Goal: Task Accomplishment & Management: Complete application form

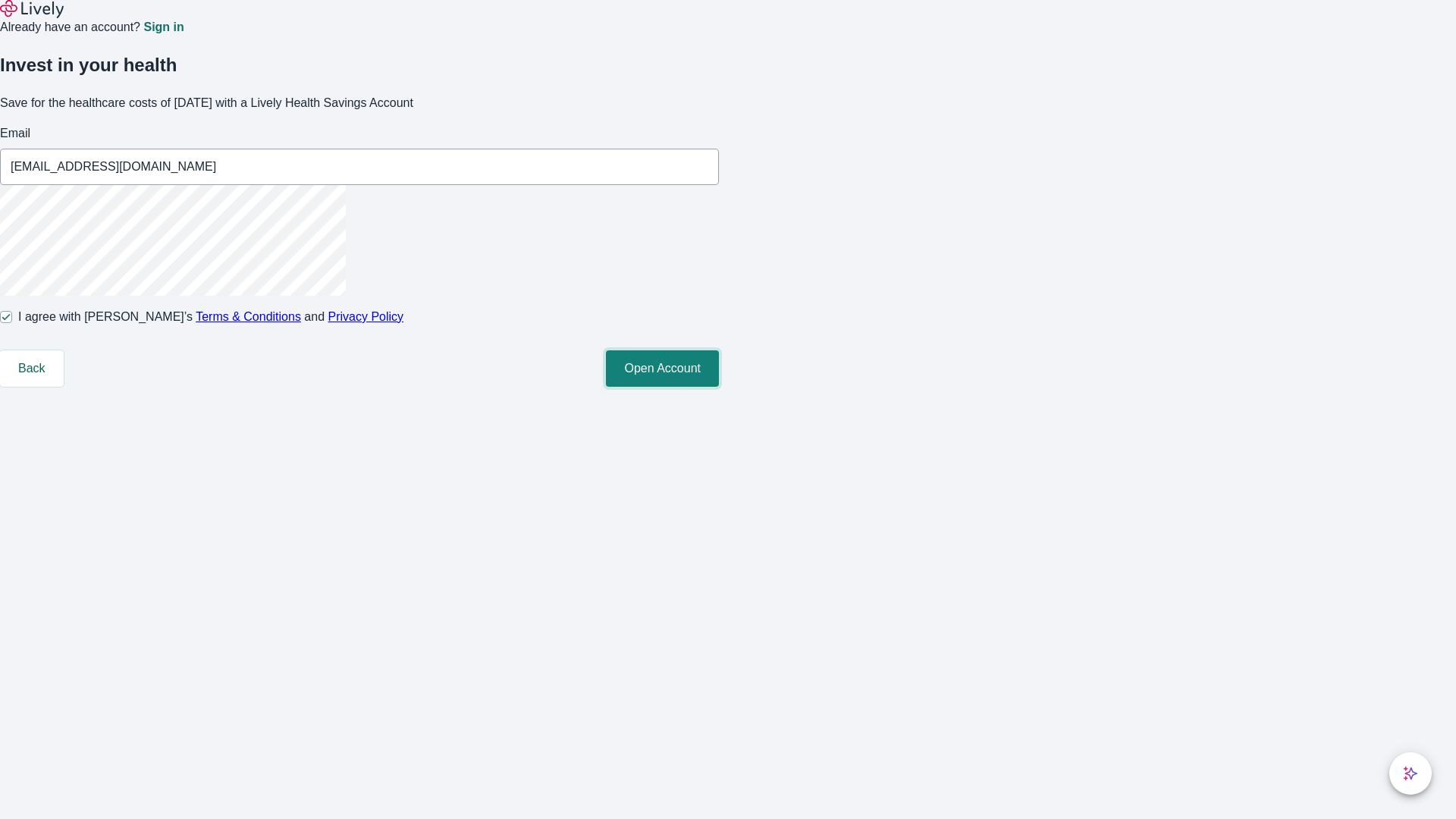
click at [719, 387] on button "Open Account" at bounding box center [662, 368] width 113 height 36
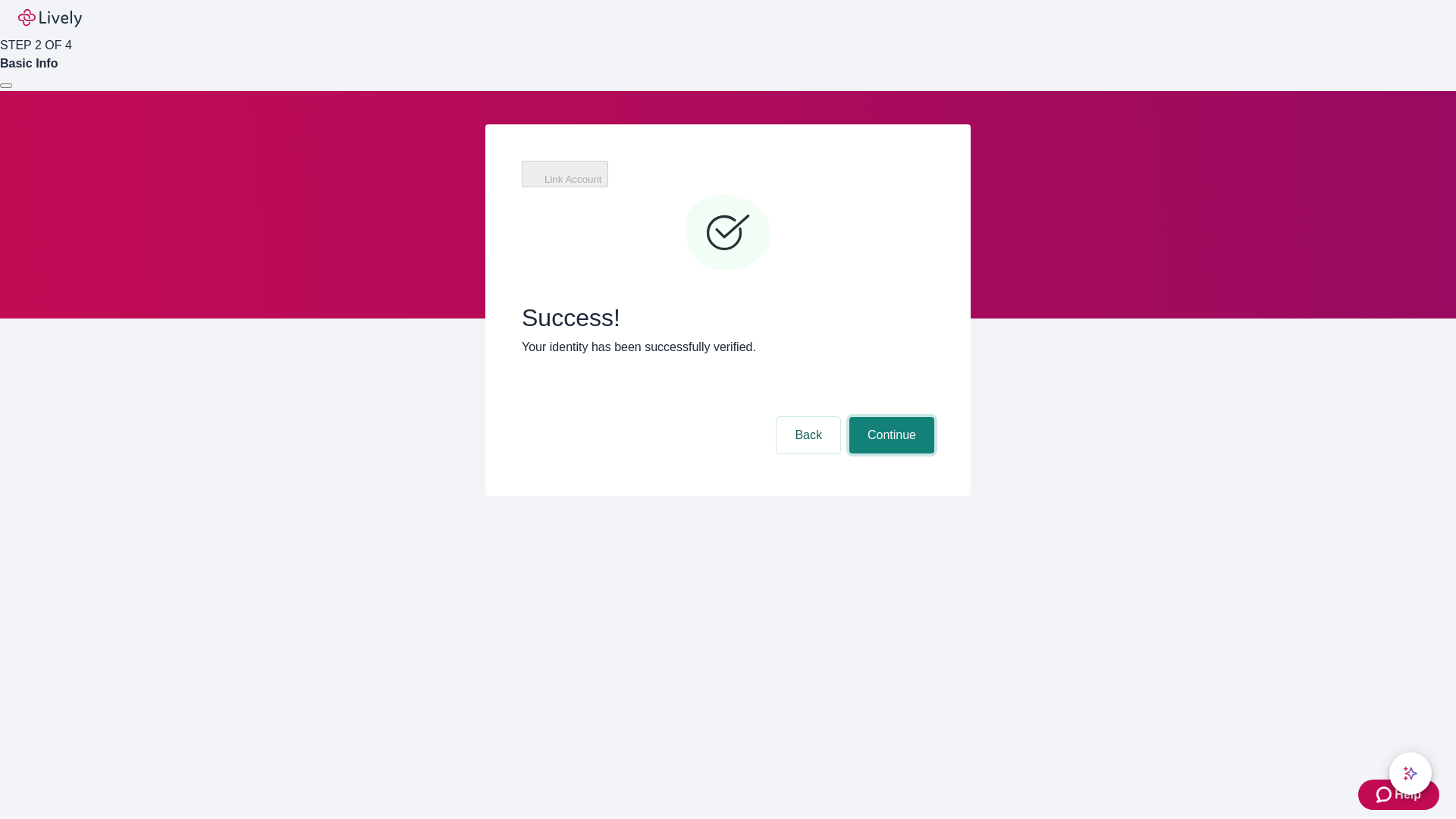
click at [889, 417] on button "Continue" at bounding box center [892, 434] width 85 height 36
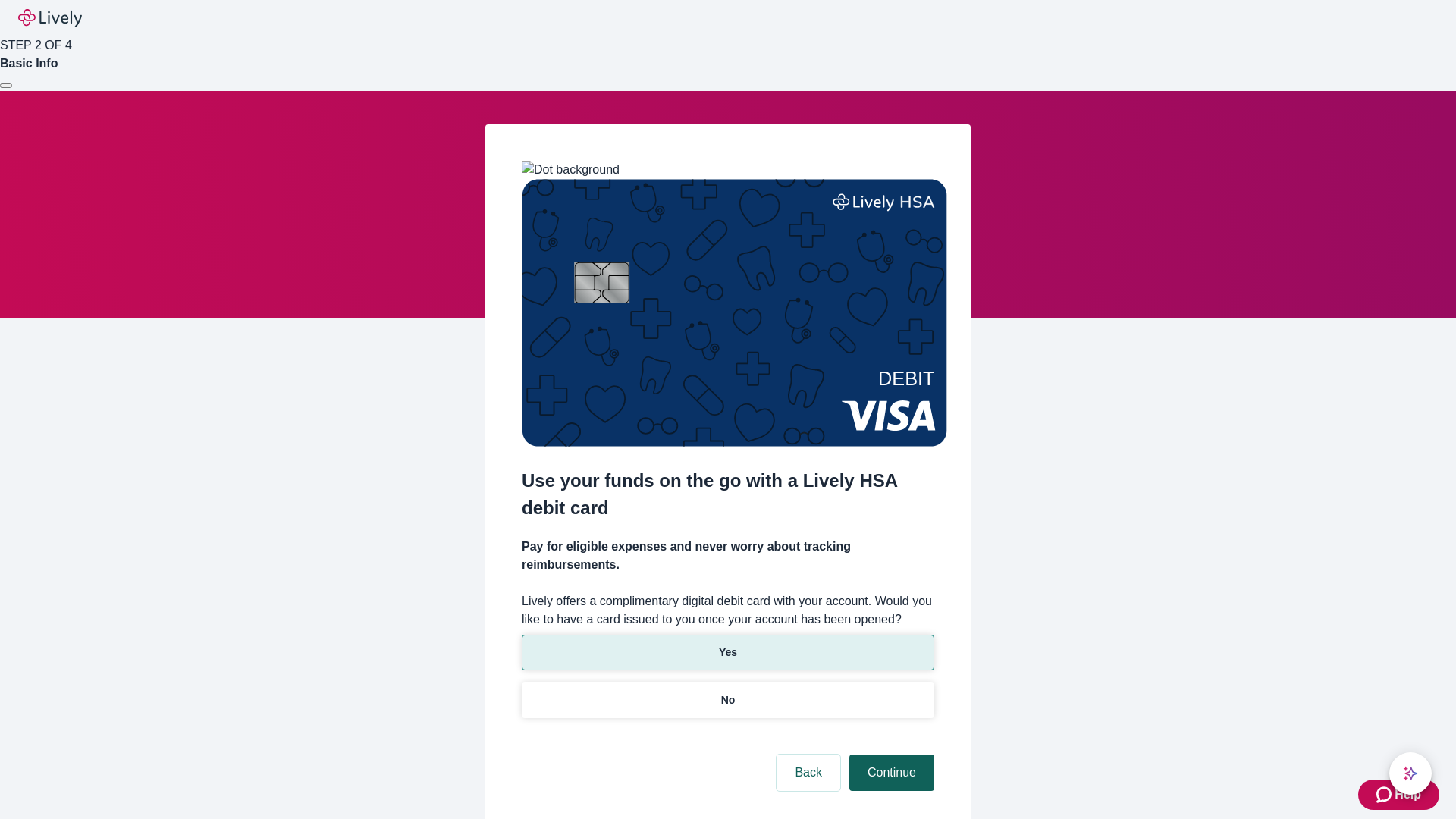
click at [727, 692] on p "No" at bounding box center [728, 700] width 14 height 16
click at [889, 755] on button "Continue" at bounding box center [892, 772] width 85 height 36
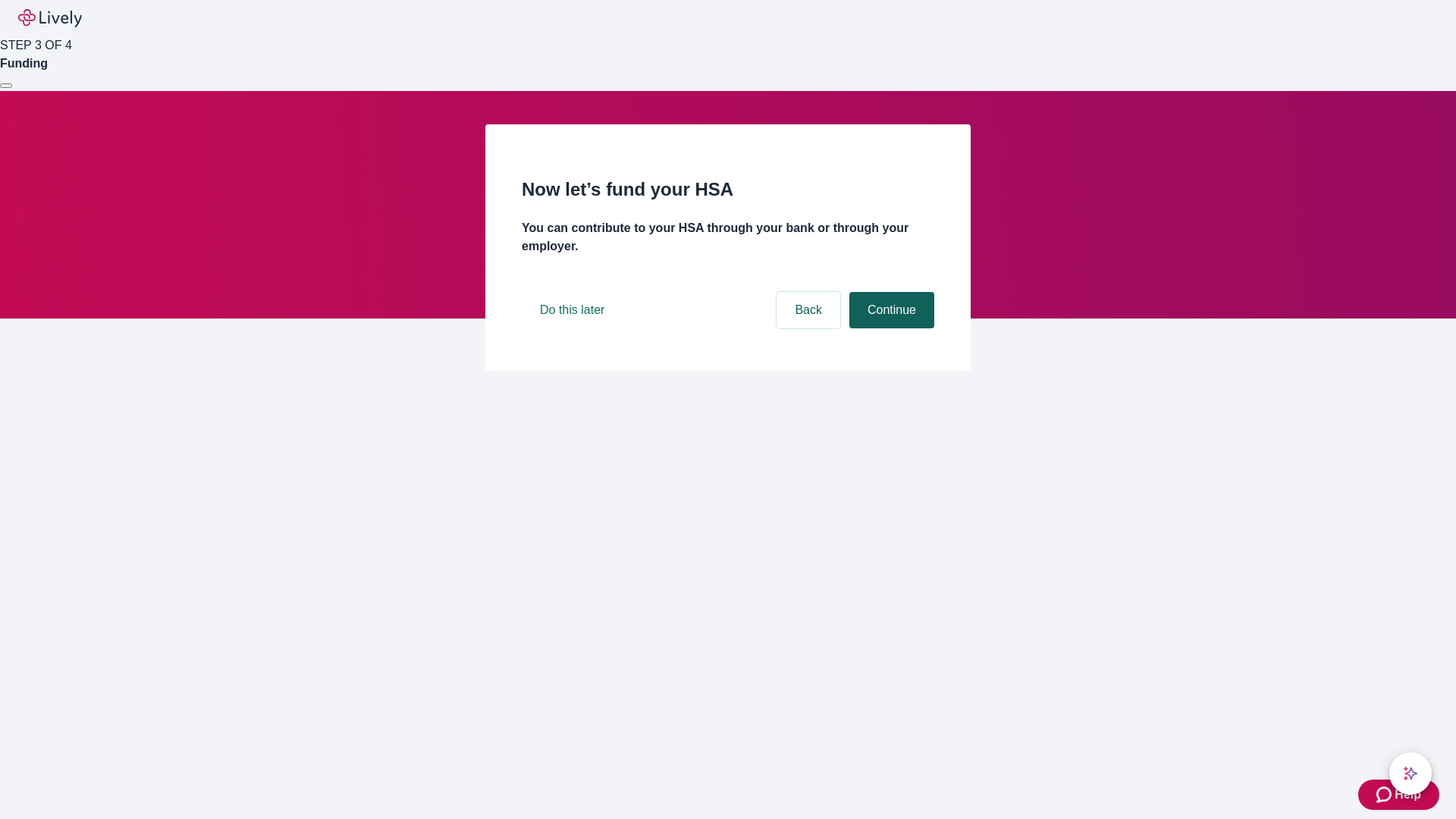
click at [889, 329] on button "Continue" at bounding box center [892, 310] width 85 height 36
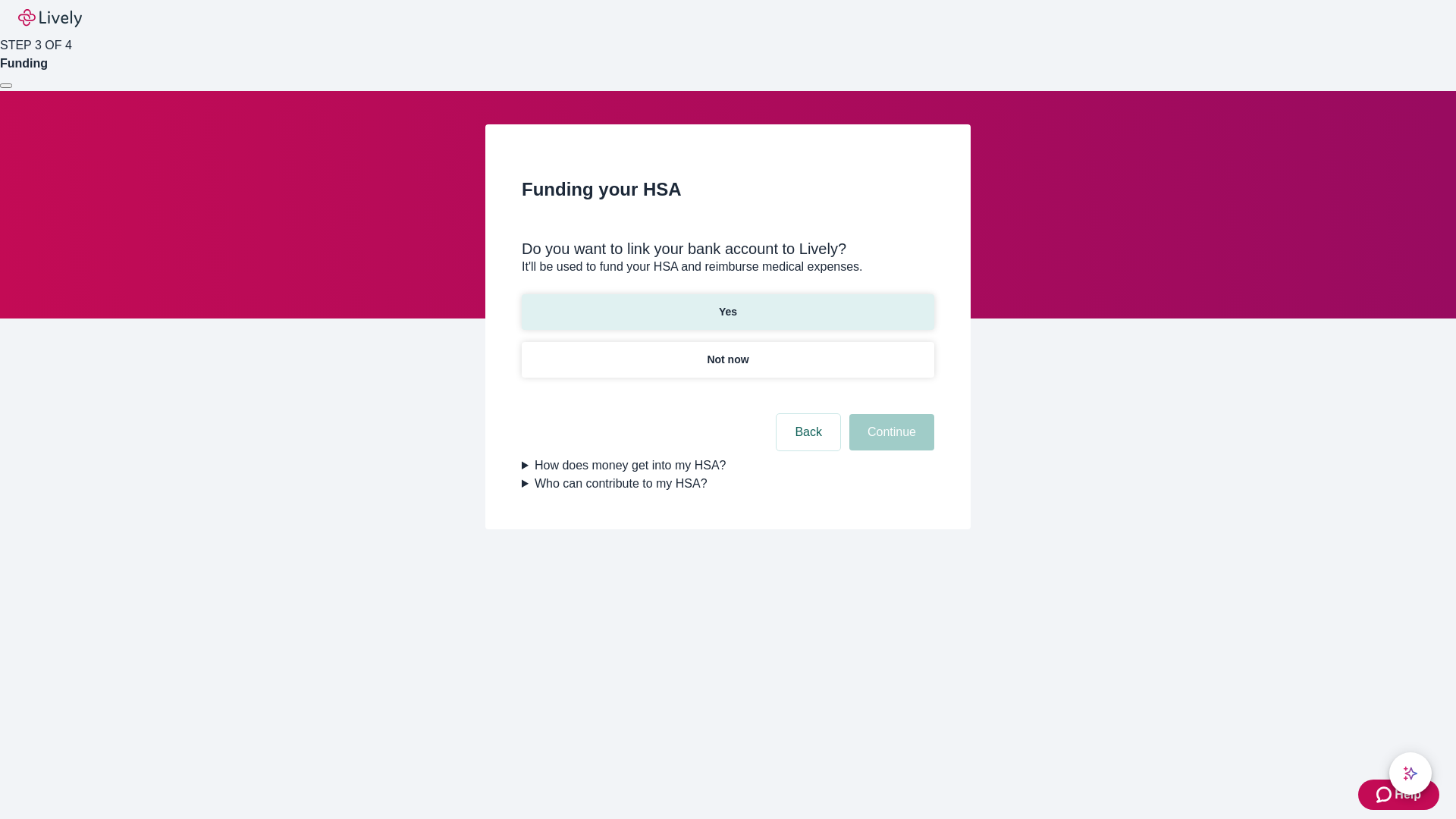
click at [727, 304] on p "Yes" at bounding box center [728, 312] width 18 height 16
click at [889, 414] on button "Continue" at bounding box center [892, 432] width 85 height 36
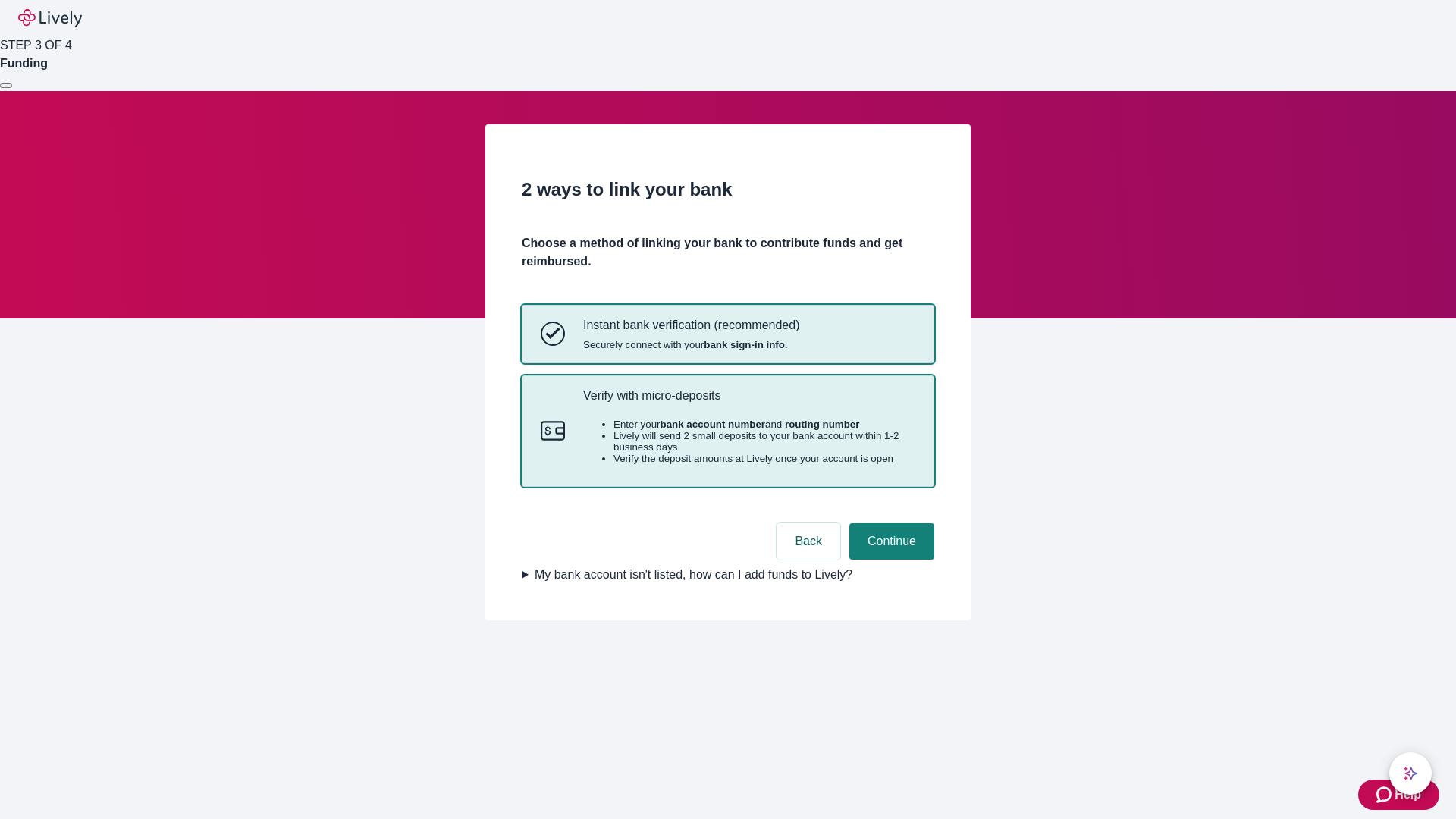
click at [749, 402] on p "Verify with micro-deposits" at bounding box center [749, 395] width 332 height 14
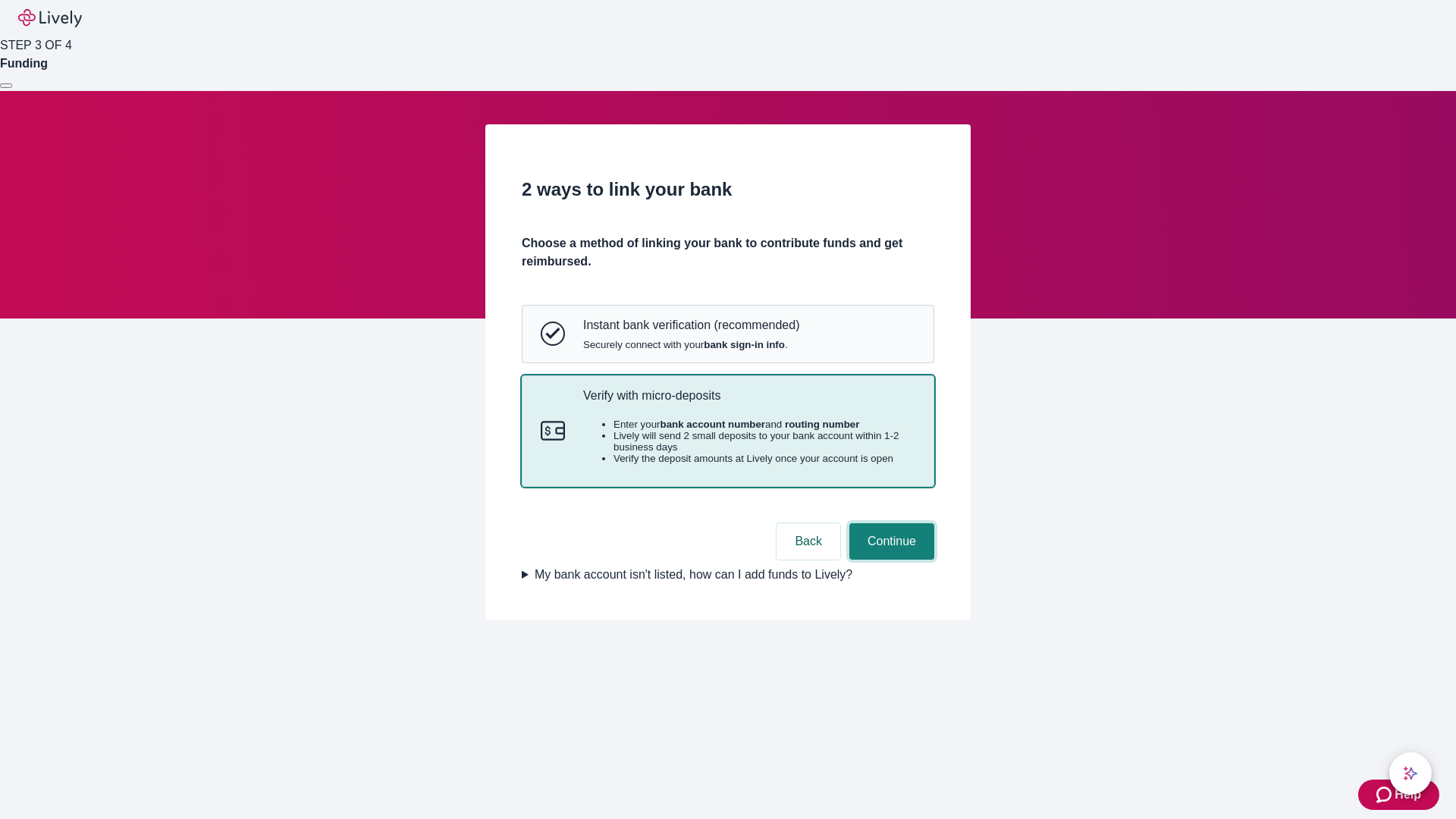
click at [889, 560] on button "Continue" at bounding box center [892, 541] width 85 height 36
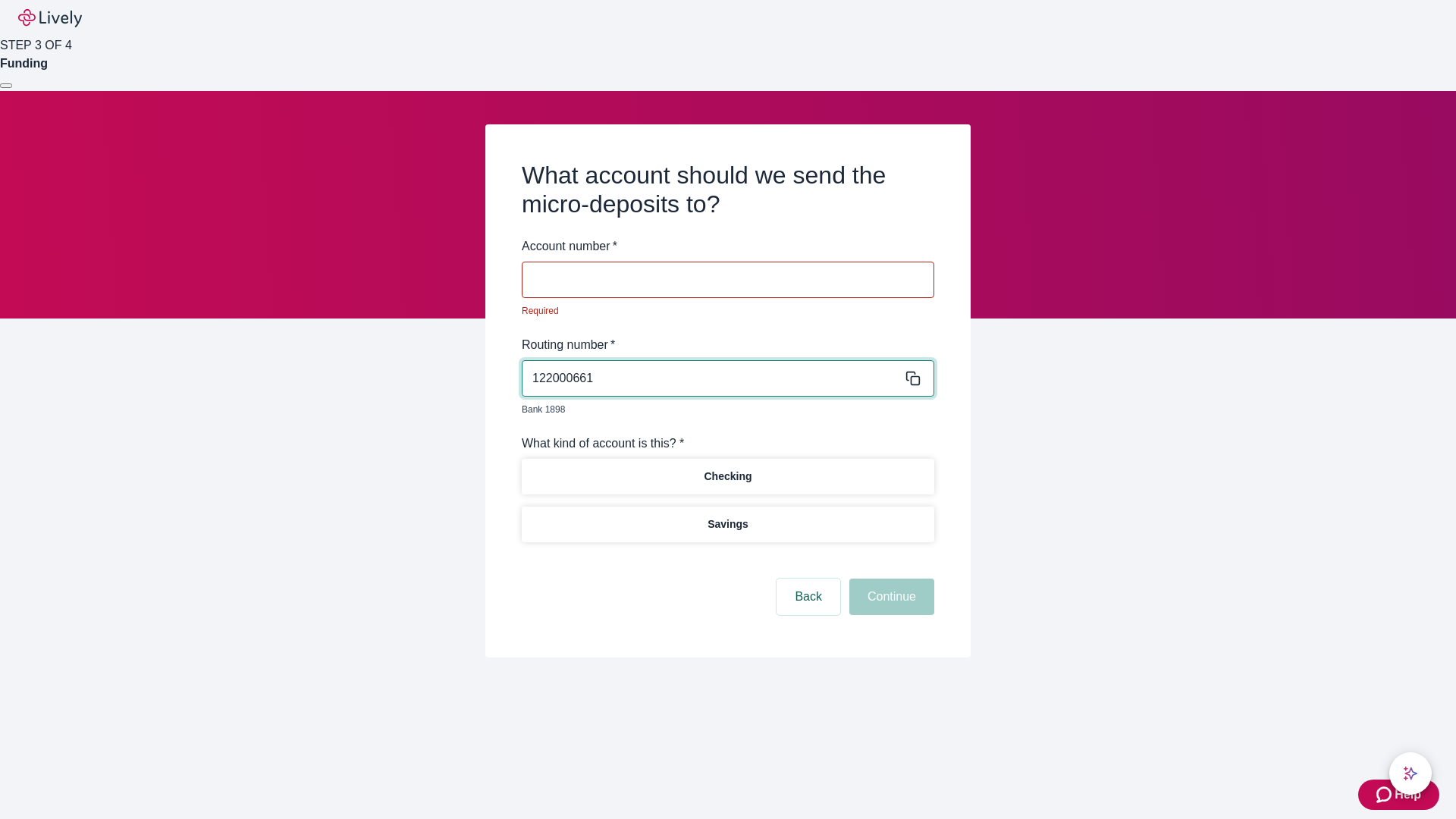
type input "122000661"
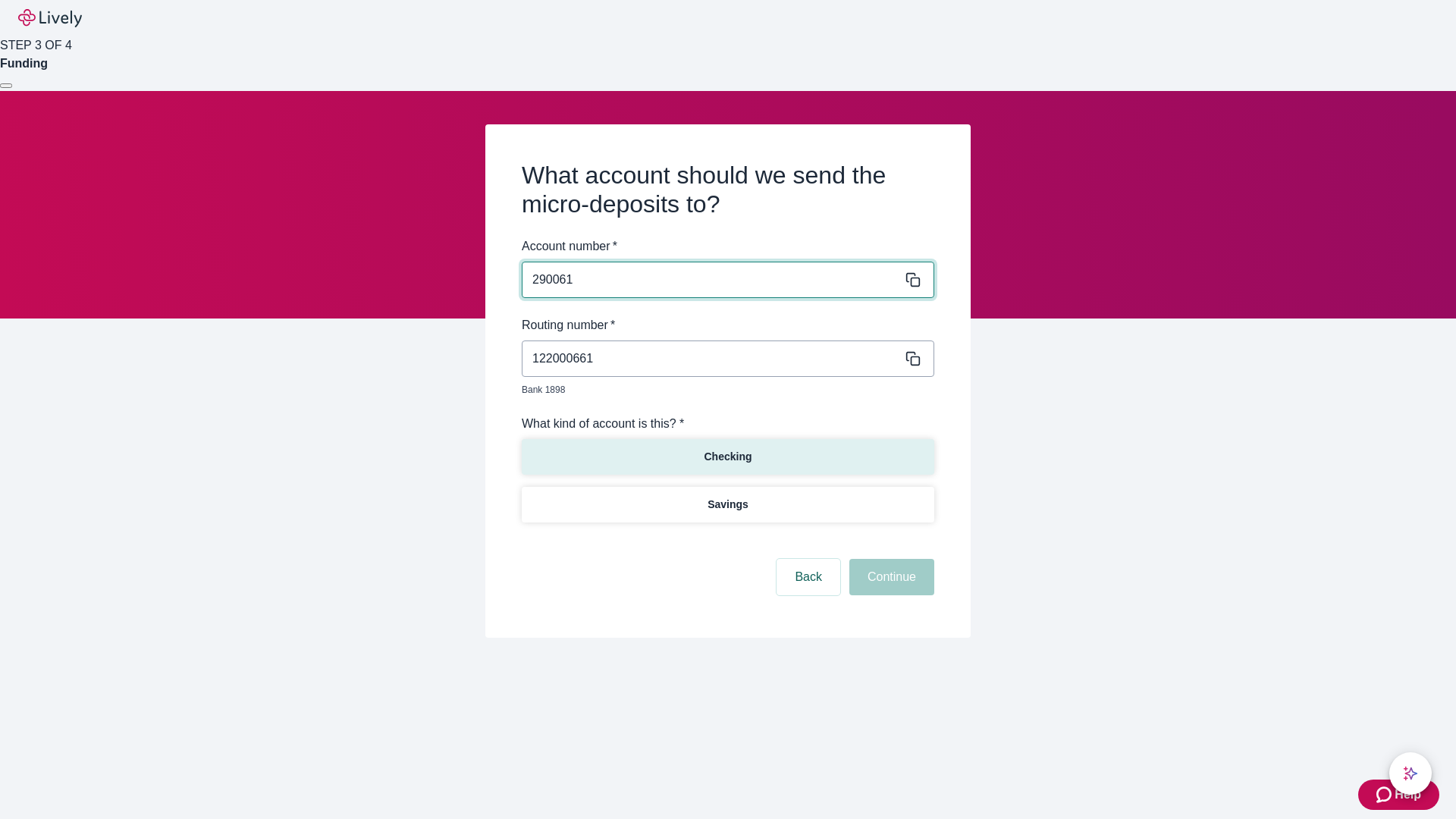
type input "290061"
click at [727, 449] on p "Checking" at bounding box center [728, 457] width 47 height 16
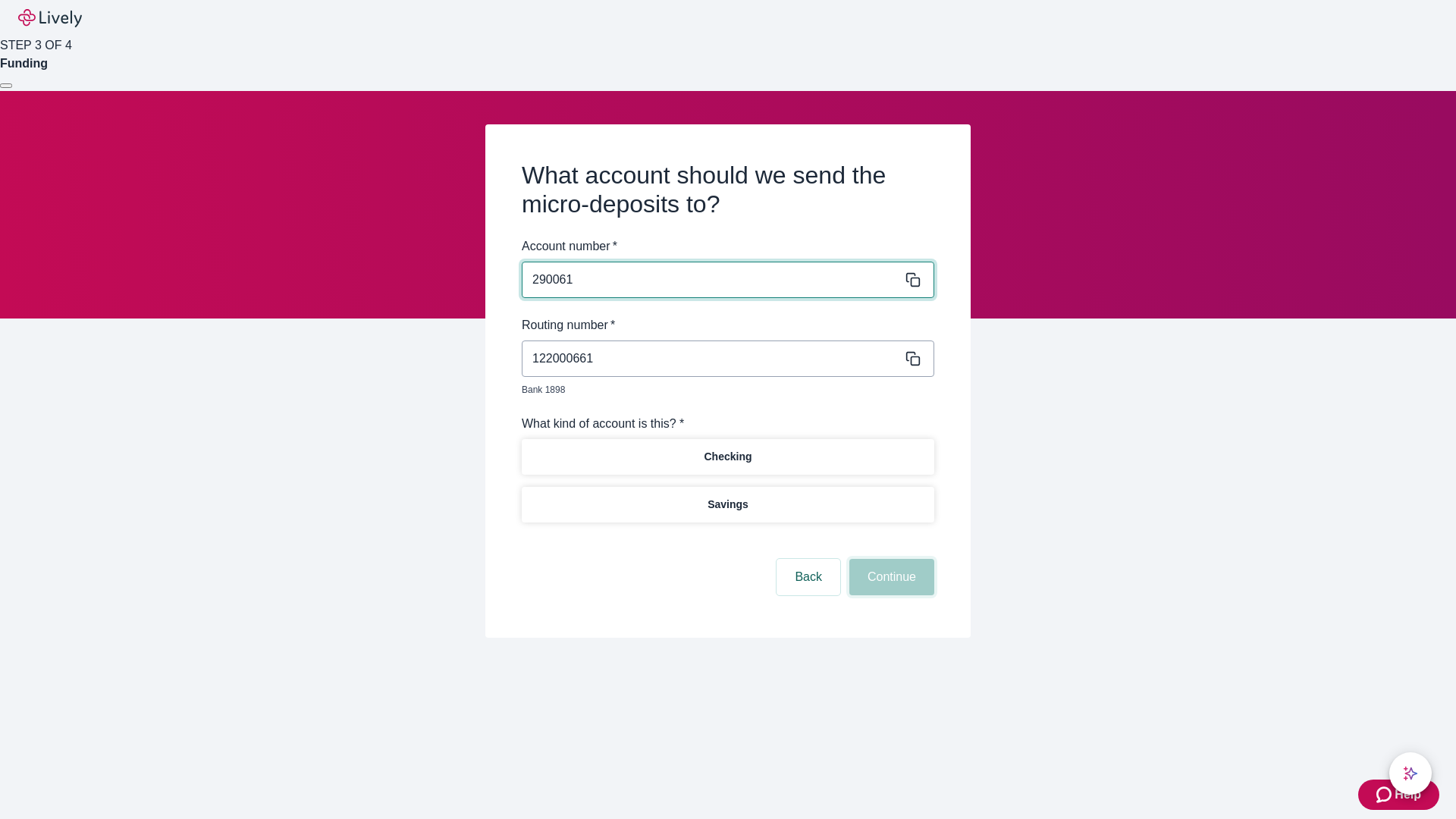
click at [889, 560] on button "Continue" at bounding box center [892, 577] width 85 height 36
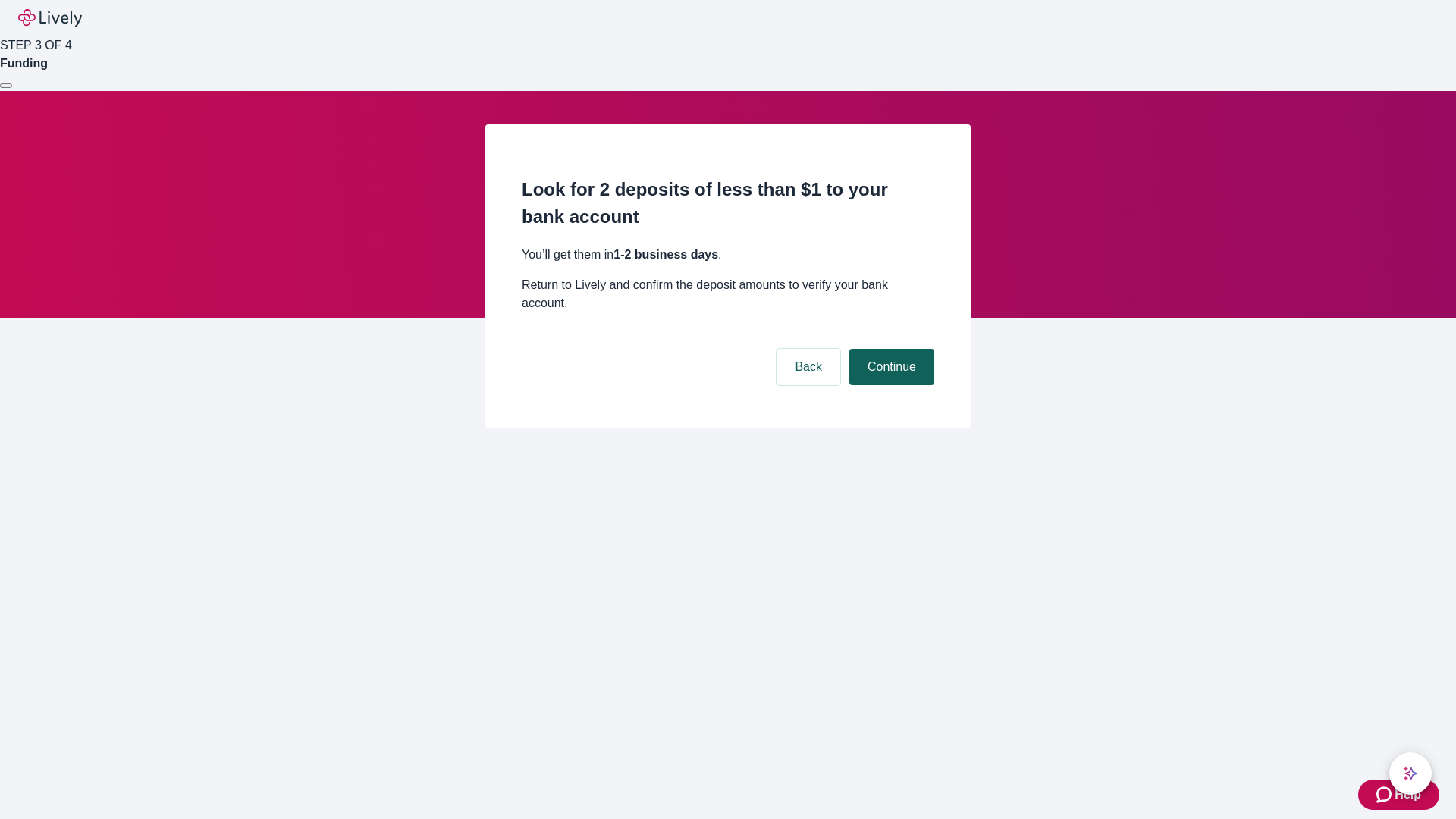
click at [889, 349] on button "Continue" at bounding box center [892, 367] width 85 height 36
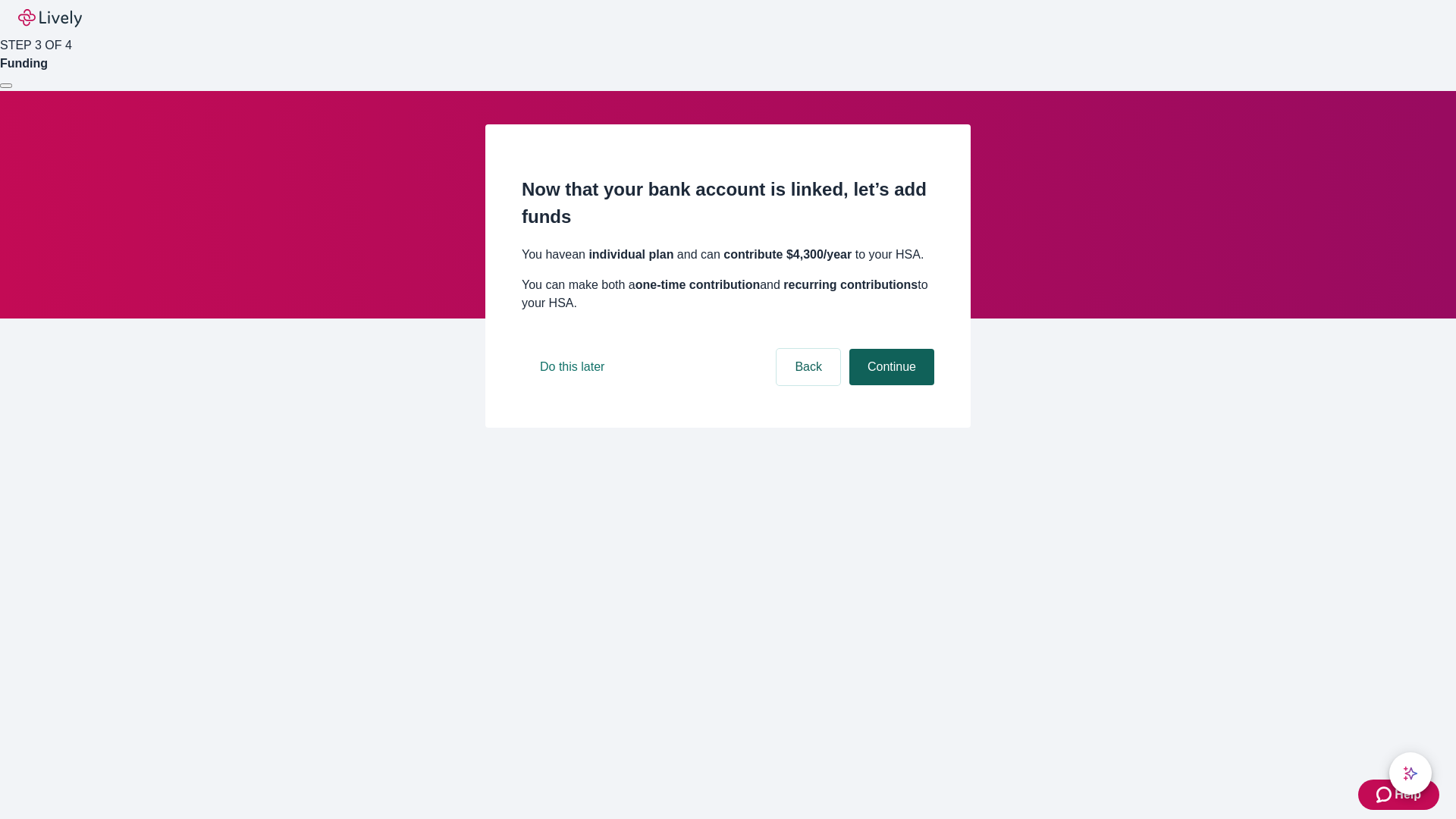
click at [889, 385] on button "Continue" at bounding box center [892, 367] width 85 height 36
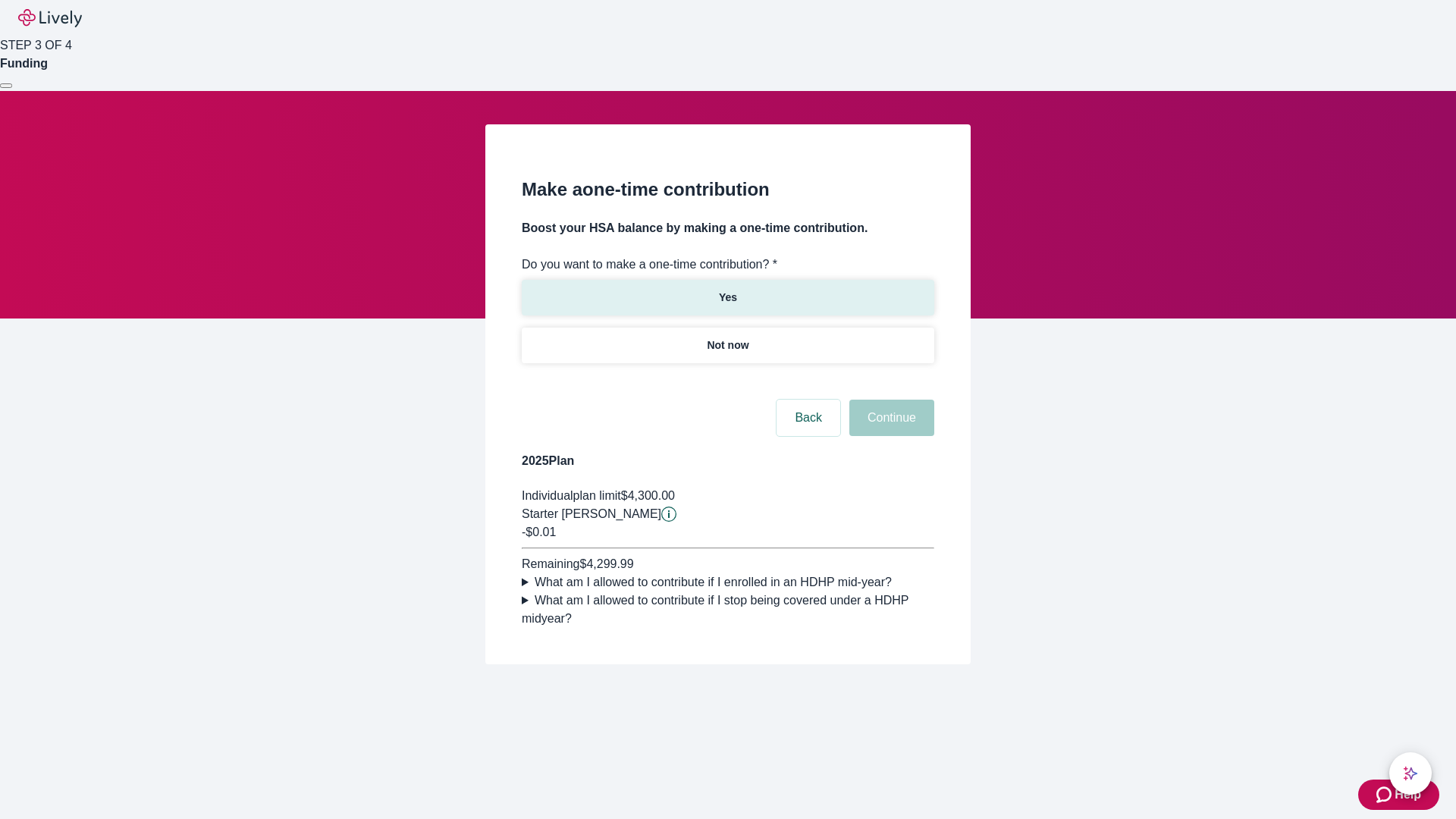
click at [727, 290] on p "Yes" at bounding box center [728, 297] width 18 height 16
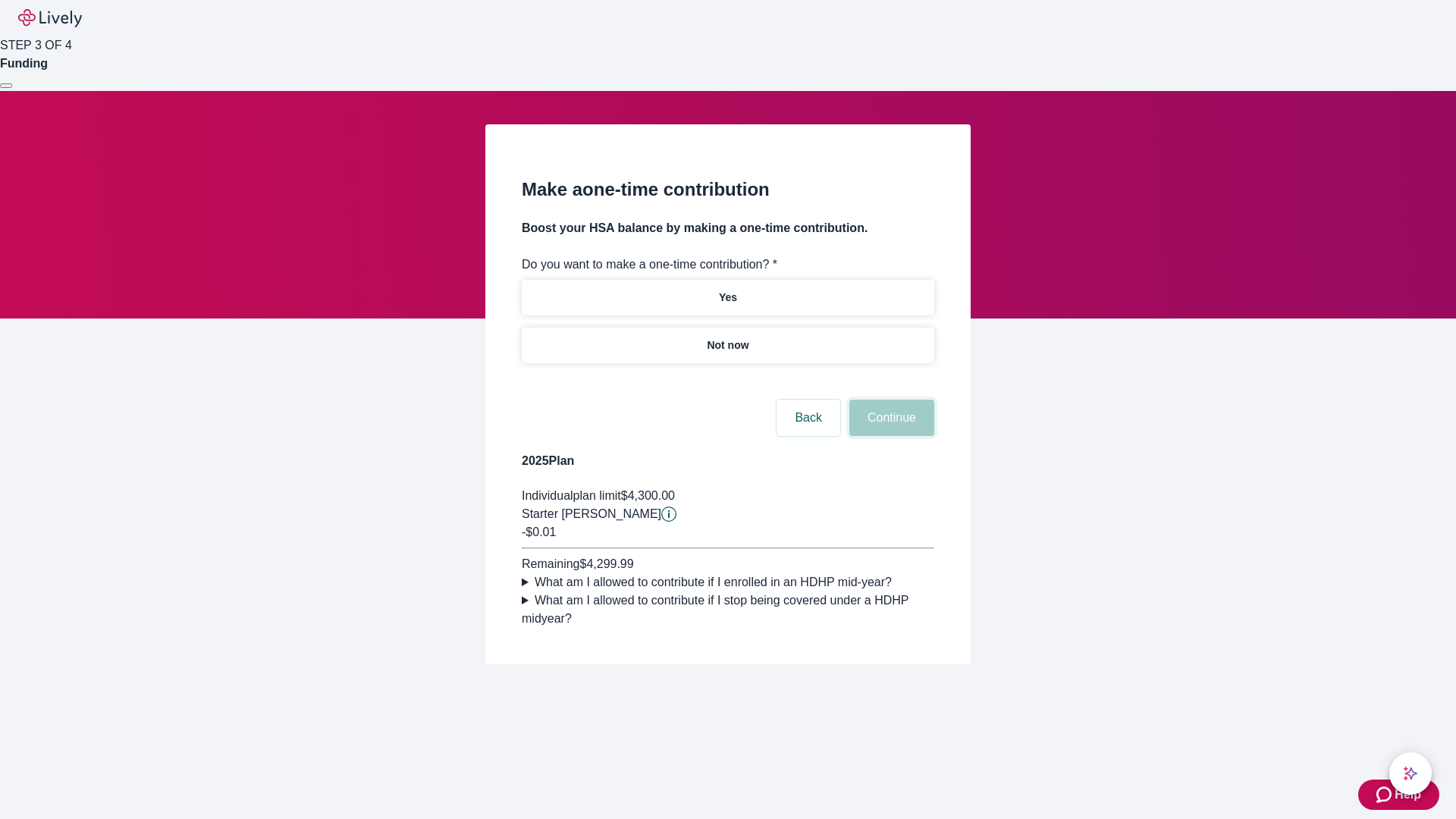
click at [889, 436] on button "Continue" at bounding box center [892, 418] width 85 height 36
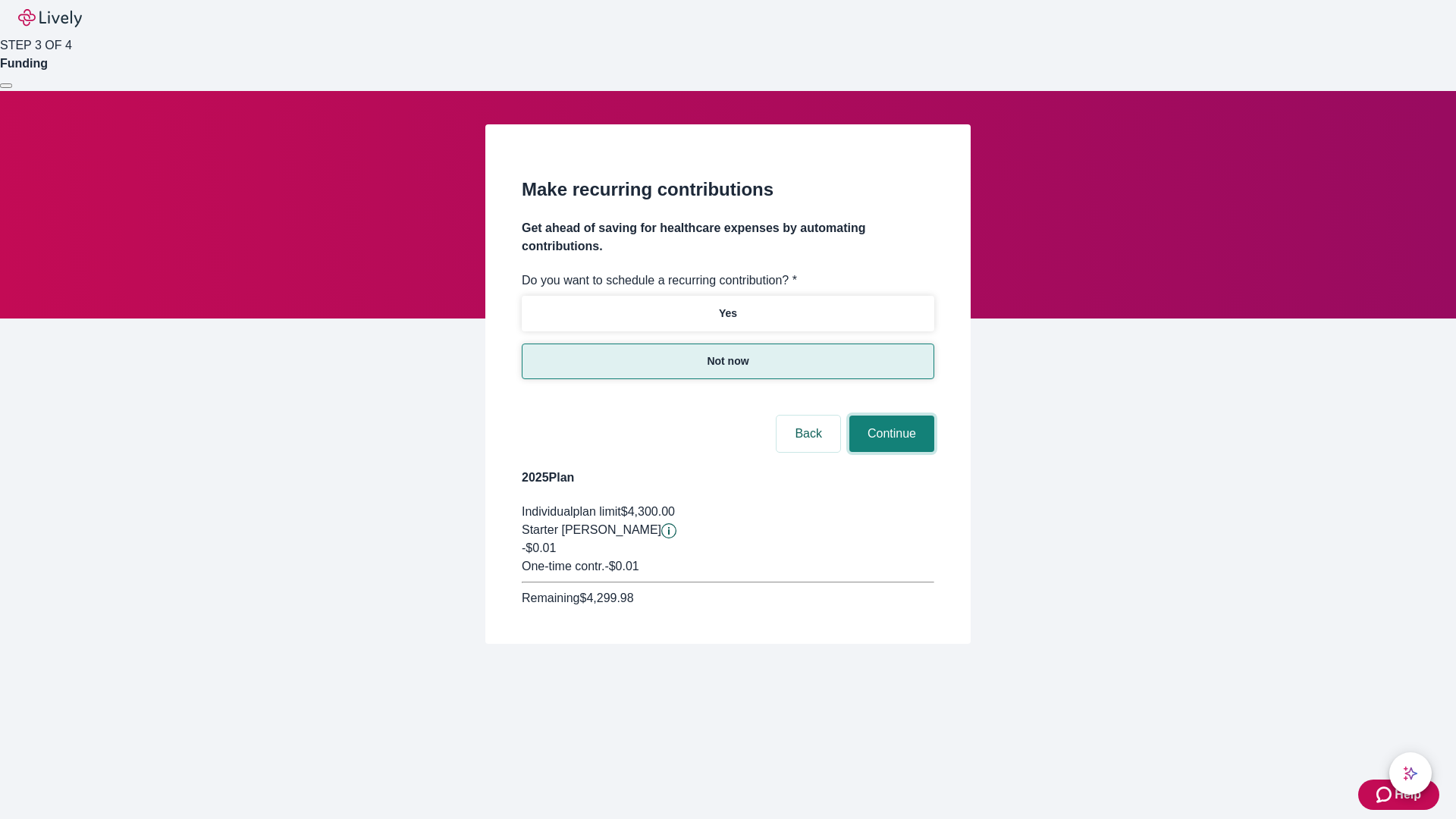
click at [889, 416] on button "Continue" at bounding box center [892, 434] width 85 height 36
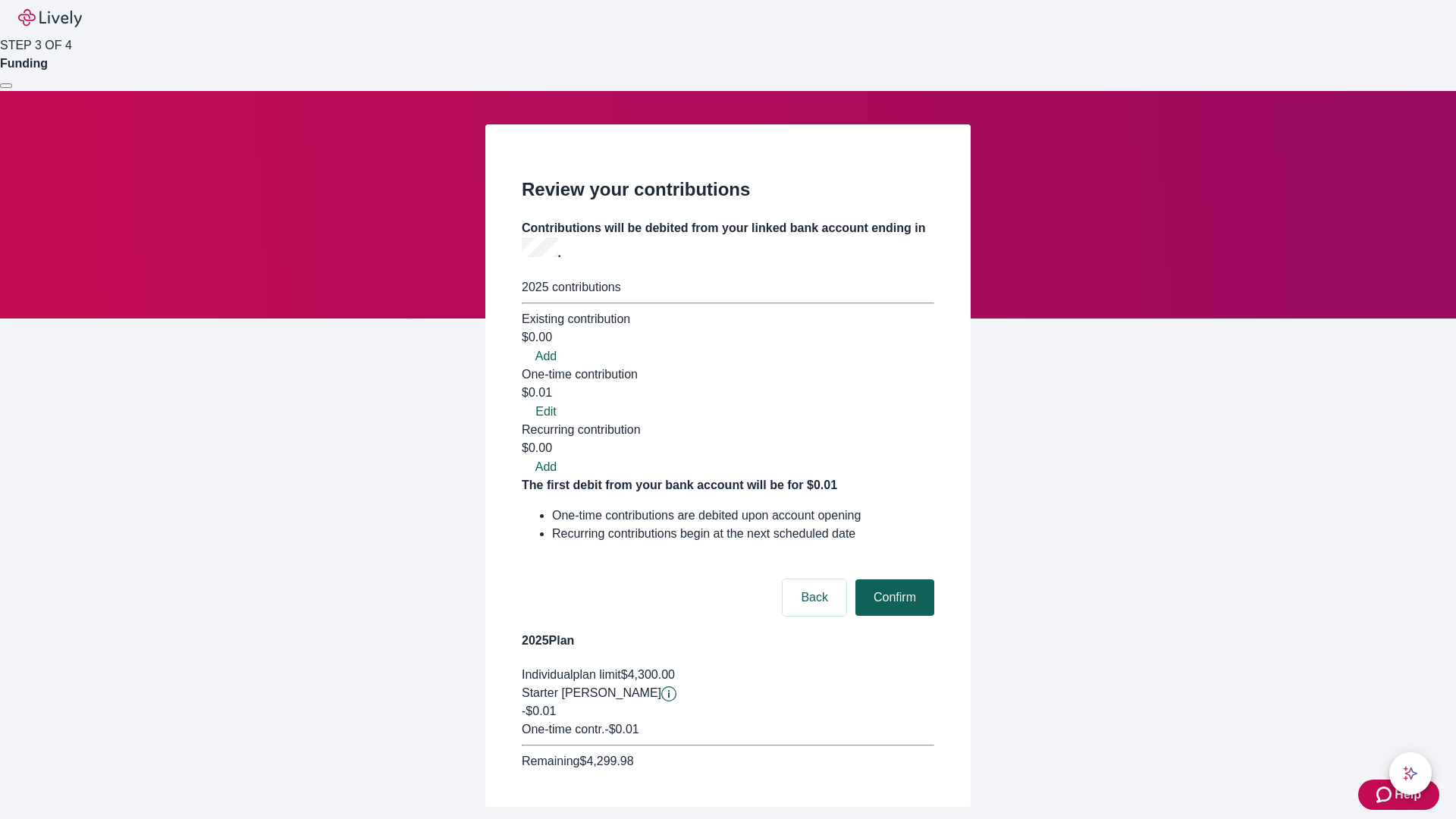
click at [893, 579] on button "Confirm" at bounding box center [894, 597] width 79 height 36
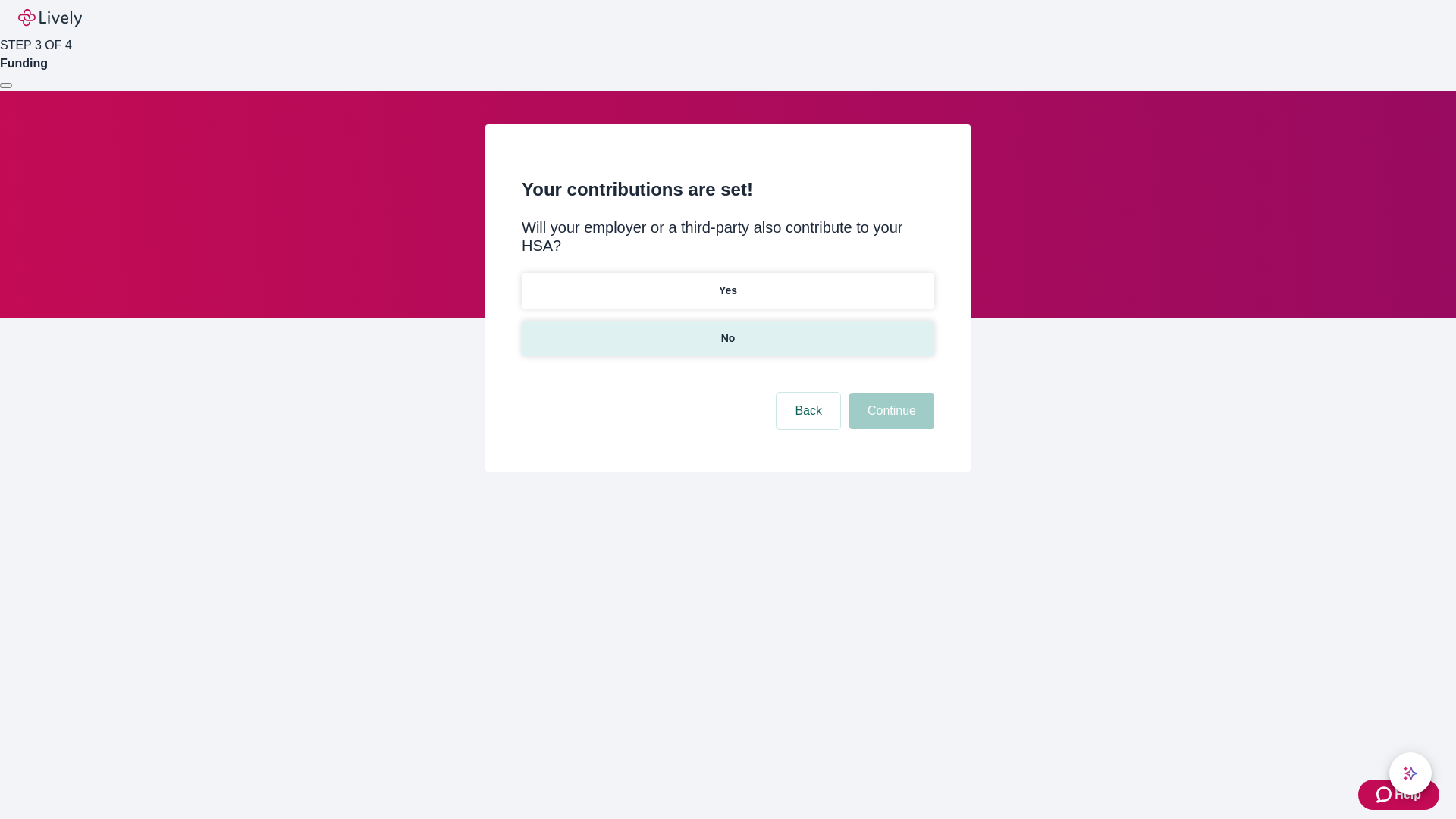
click at [727, 330] on p "No" at bounding box center [728, 338] width 14 height 16
click at [889, 393] on button "Continue" at bounding box center [892, 411] width 85 height 36
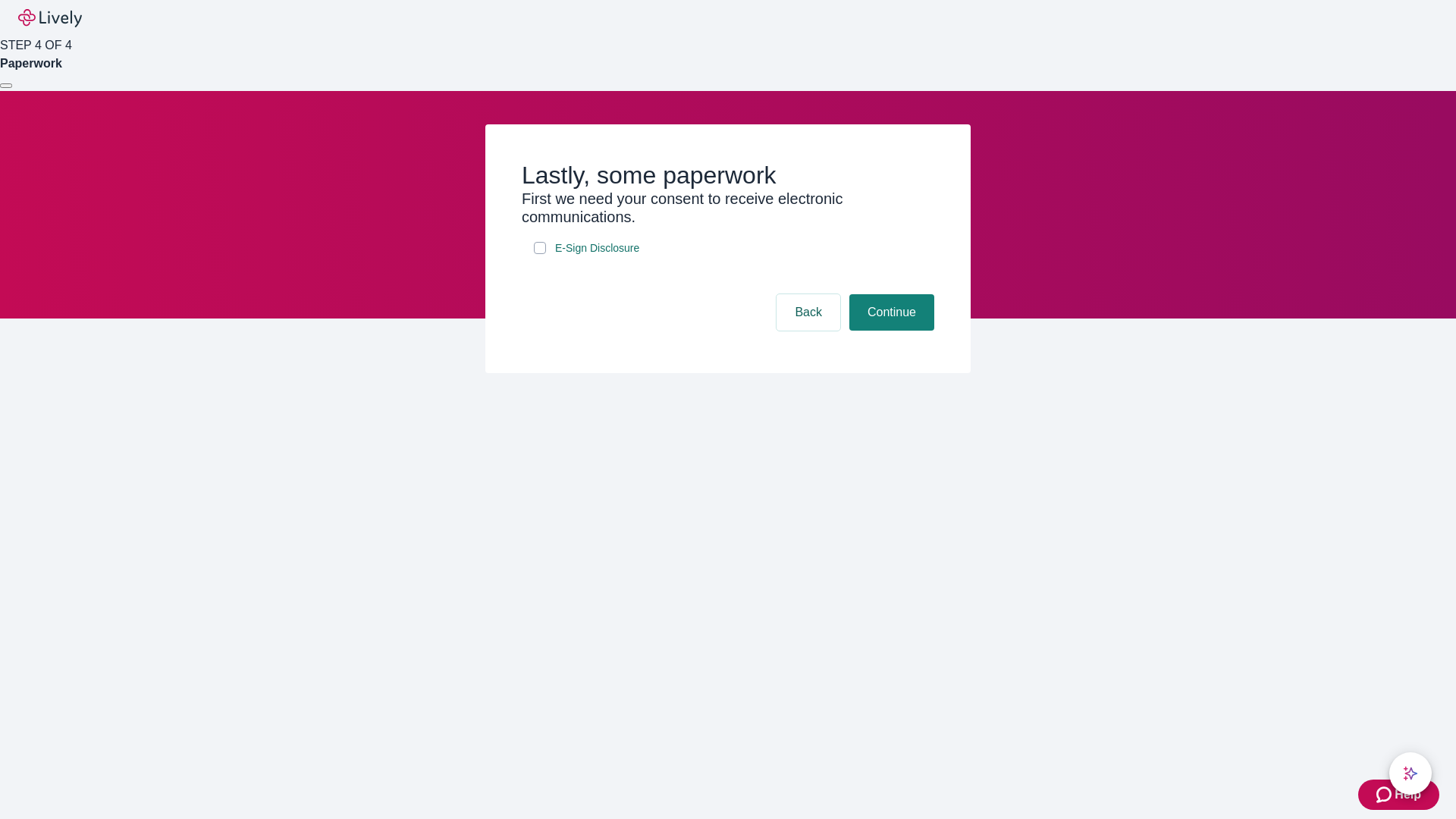
click at [540, 254] on input "E-Sign Disclosure" at bounding box center [540, 248] width 12 height 12
checkbox input "true"
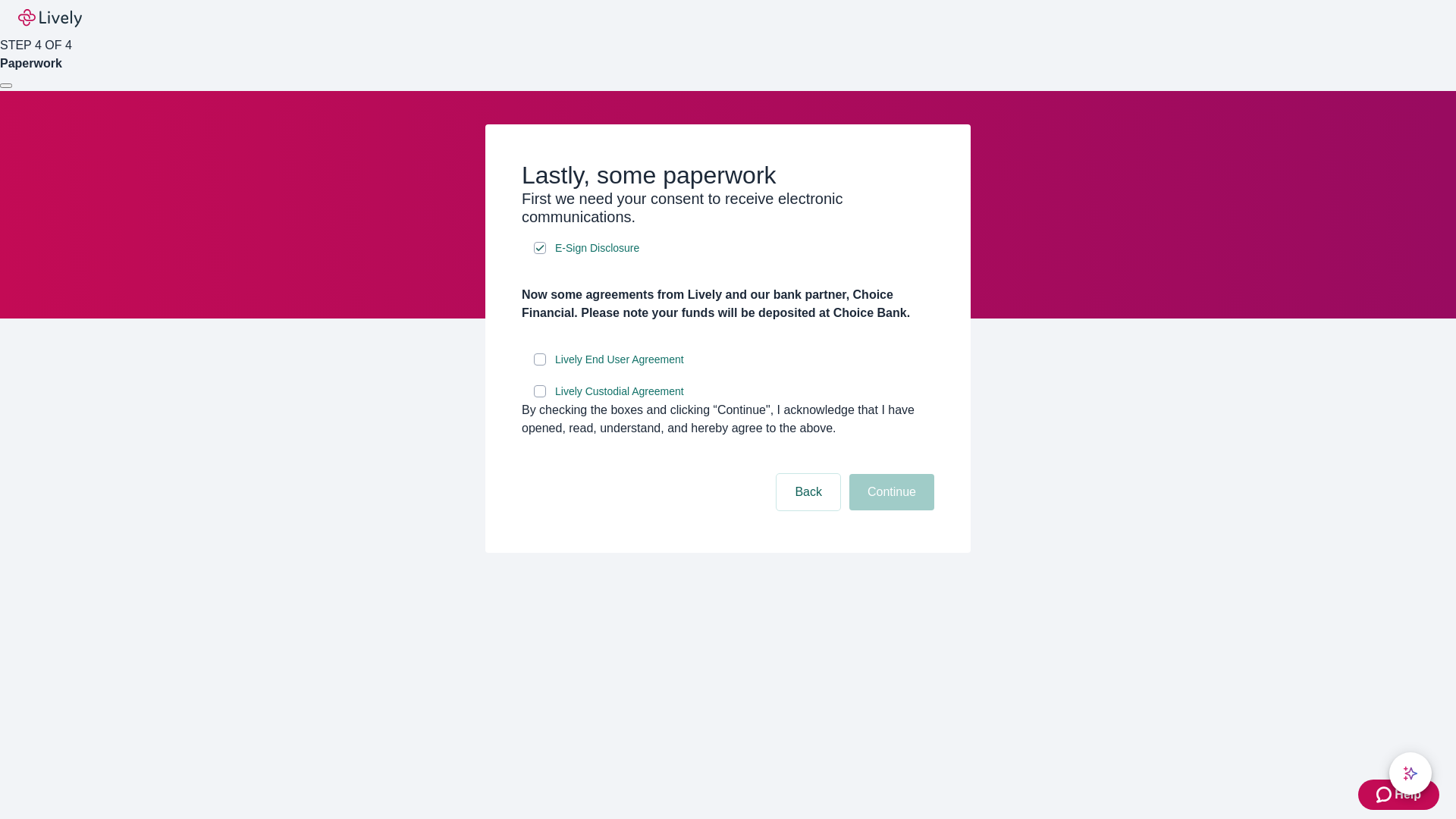
click at [540, 365] on input "Lively End User Agreement" at bounding box center [540, 359] width 12 height 12
checkbox input "true"
click at [540, 397] on input "Lively Custodial Agreement" at bounding box center [540, 391] width 12 height 12
checkbox input "true"
click at [889, 510] on button "Continue" at bounding box center [892, 491] width 85 height 36
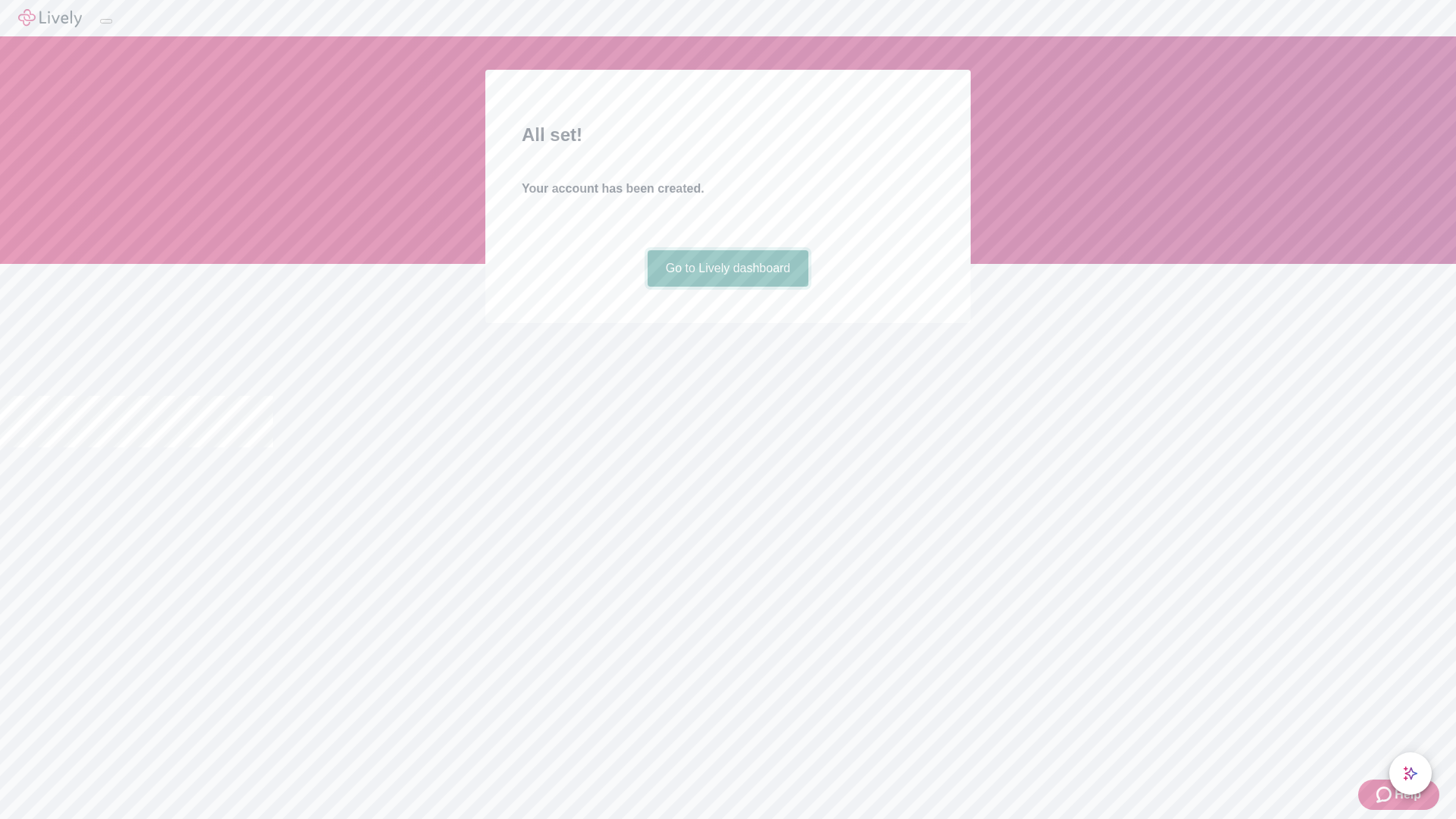
click at [727, 286] on link "Go to Lively dashboard" at bounding box center [728, 268] width 162 height 36
